Goal: Go to known website: Access a specific website the user already knows

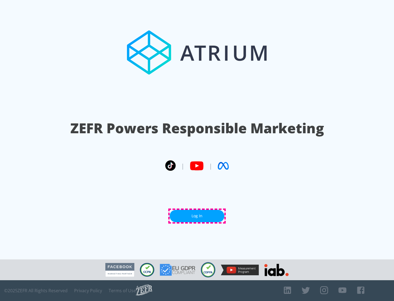
click at [197, 216] on link "Log In" at bounding box center [197, 216] width 55 height 12
